Goal: Information Seeking & Learning: Learn about a topic

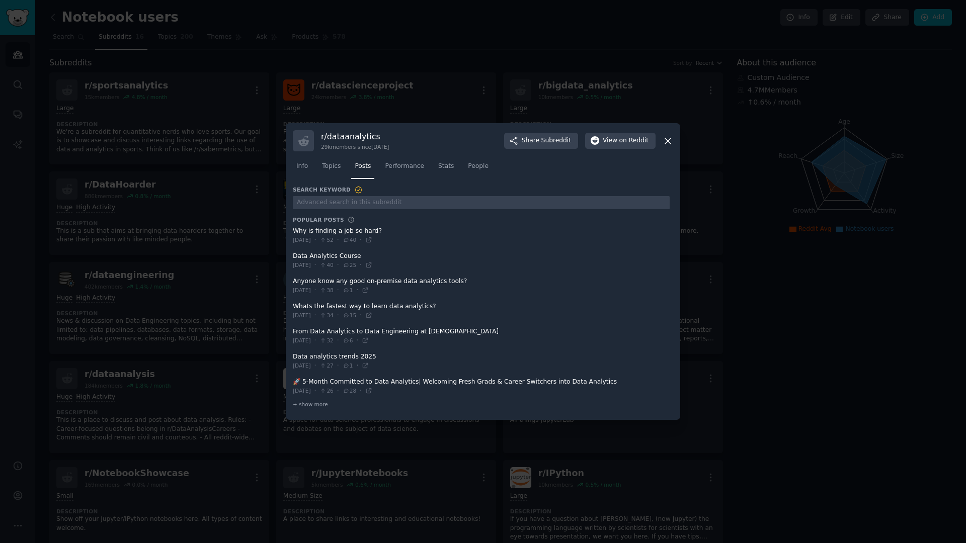
click at [353, 289] on span "1" at bounding box center [348, 290] width 11 height 7
click at [195, 299] on div at bounding box center [483, 271] width 966 height 543
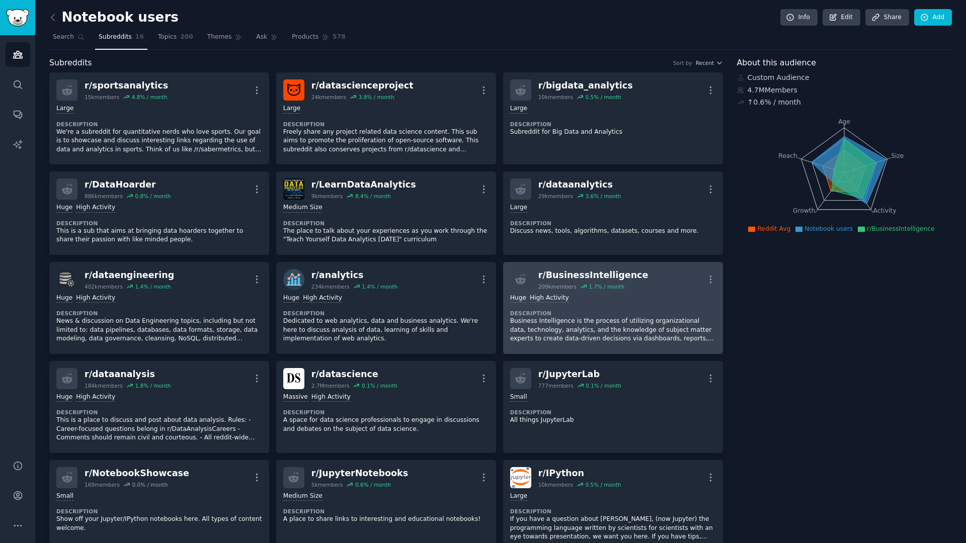
click at [533, 267] on link "r/ BusinessIntelligence 209k members 1.7 % / month More Huge High Activity Desc…" at bounding box center [613, 308] width 220 height 92
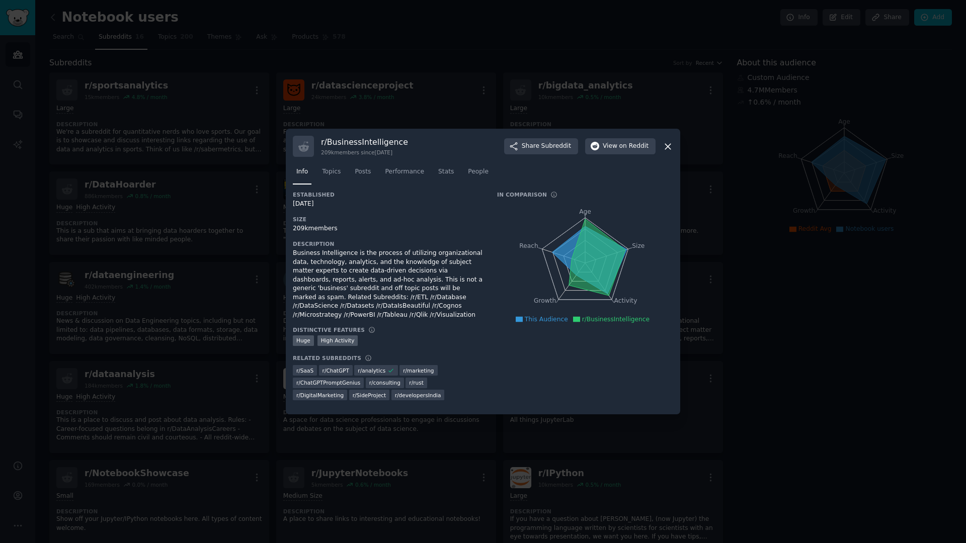
click at [362, 163] on div "Info Topics Posts Performance Stats People" at bounding box center [483, 174] width 380 height 34
click at [364, 176] on link "Posts" at bounding box center [362, 174] width 23 height 21
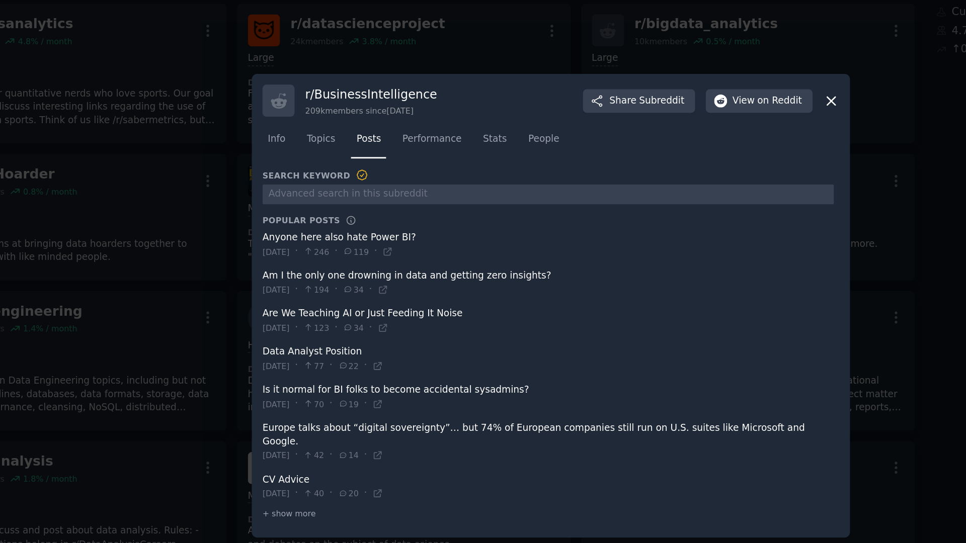
click at [355, 232] on span at bounding box center [481, 231] width 377 height 25
click at [379, 235] on div "[DATE] · 246 · 119 ·" at bounding box center [336, 235] width 86 height 9
click at [379, 239] on icon at bounding box center [375, 235] width 7 height 7
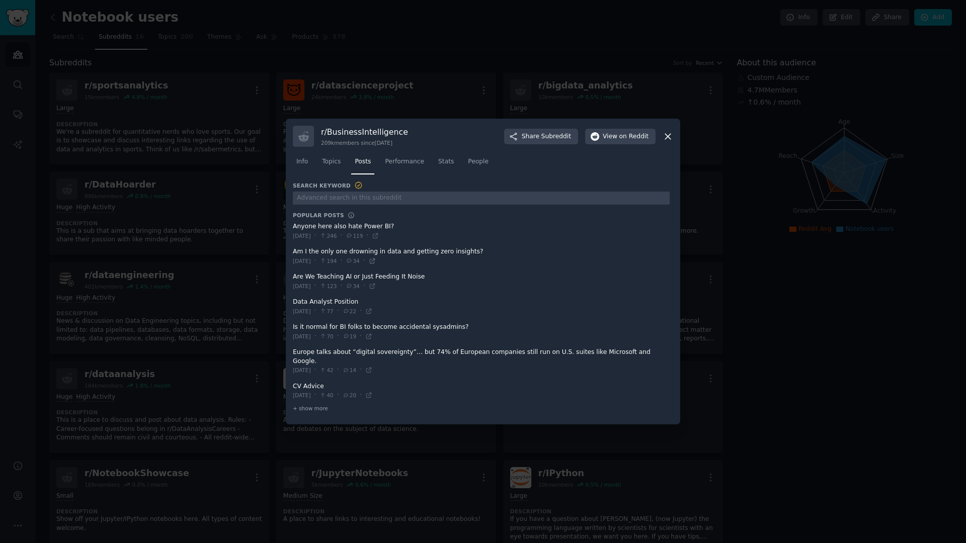
click at [376, 265] on icon at bounding box center [372, 261] width 7 height 7
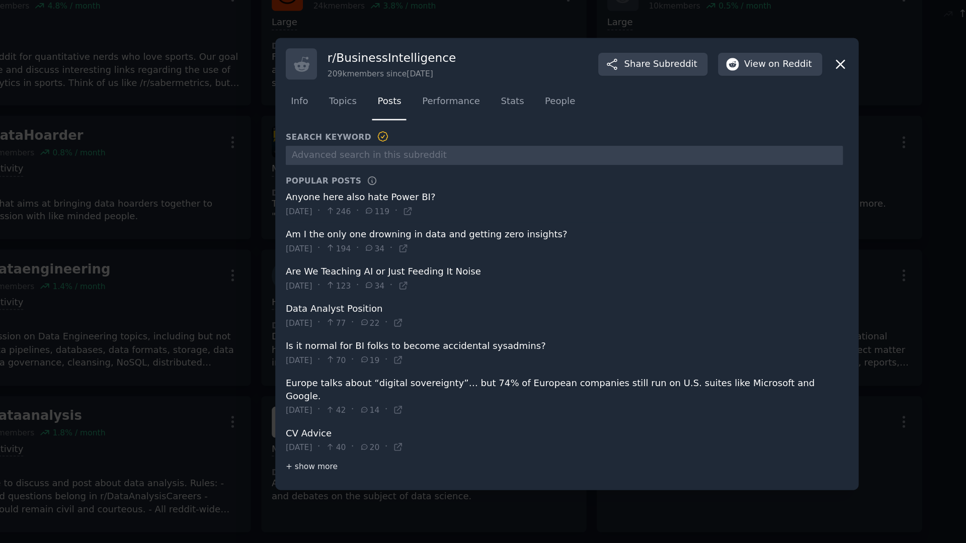
click at [316, 405] on span "+ show more" at bounding box center [310, 408] width 35 height 7
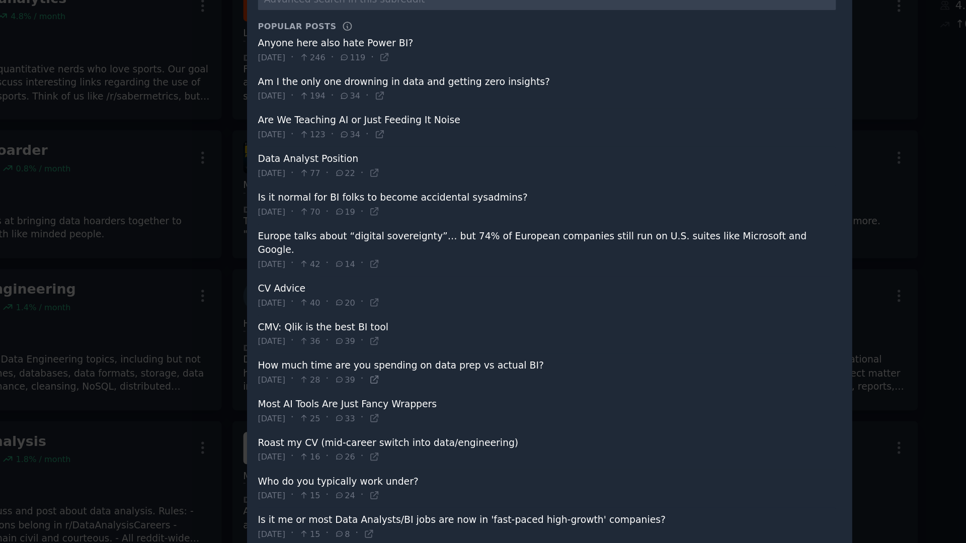
click at [372, 331] on icon at bounding box center [368, 334] width 7 height 7
